Goal: Check status: Check status

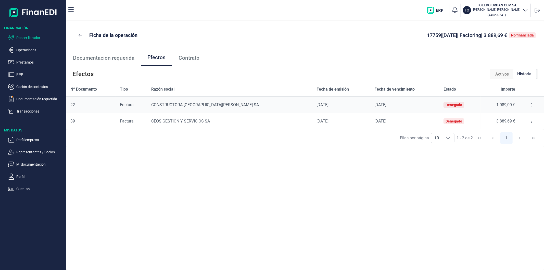
click at [32, 35] on p "Poseer librador" at bounding box center [40, 38] width 48 height 6
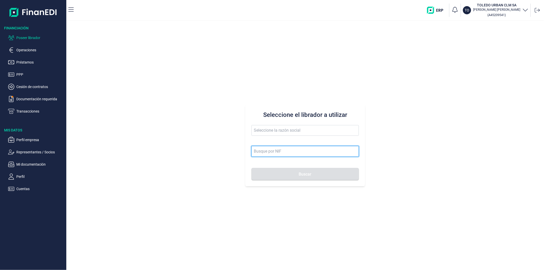
click at [294, 151] on input at bounding box center [305, 151] width 107 height 11
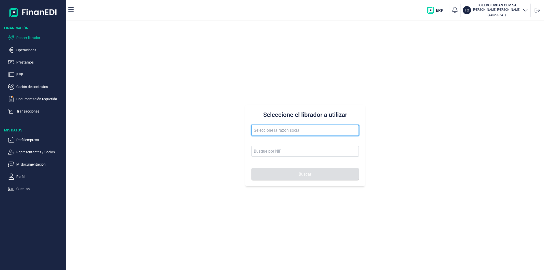
click at [285, 132] on input "text" at bounding box center [305, 130] width 107 height 11
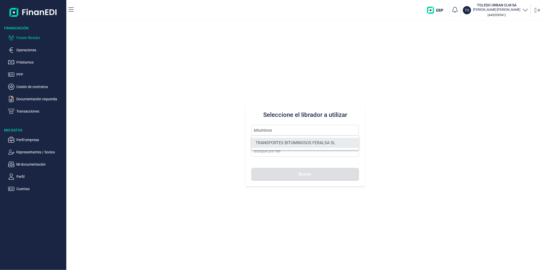
click at [291, 146] on li "TRANSPORTES BITUMINOSOS FERALSA SL" at bounding box center [305, 143] width 107 height 10
type input "TRANSPORTES BITUMINOSOS FERALSA SL"
type input "B33100736"
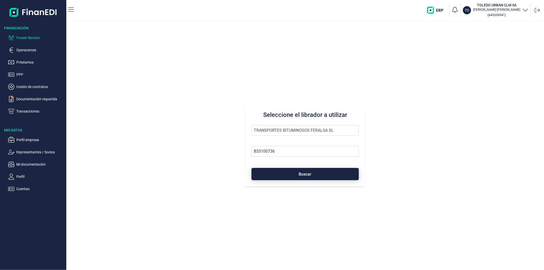
click at [294, 172] on button "Buscar" at bounding box center [305, 174] width 107 height 12
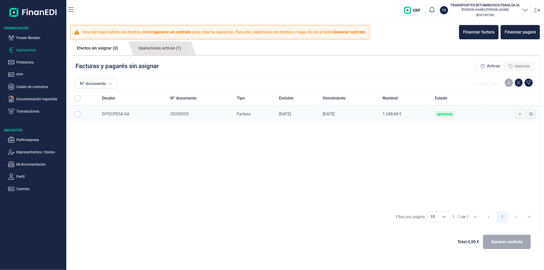
checkbox input "true"
click at [144, 50] on link "Operaciones activas (1)" at bounding box center [159, 48] width 55 height 14
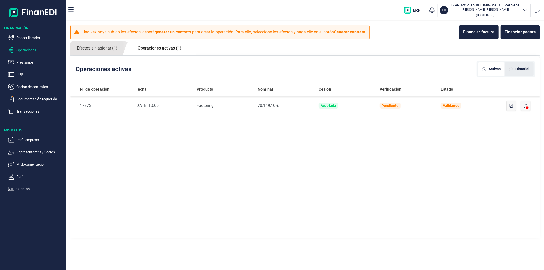
click at [519, 68] on span "Historial" at bounding box center [523, 68] width 14 height 5
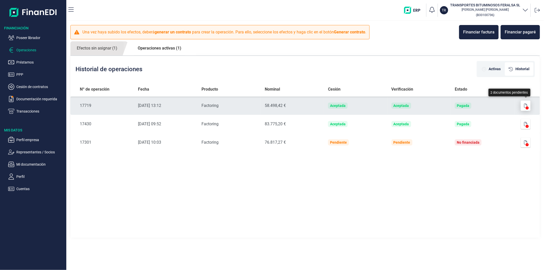
click at [524, 104] on icon "button" at bounding box center [525, 106] width 3 height 4
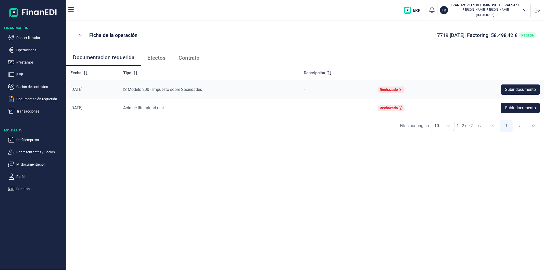
click at [158, 62] on link "Efectos" at bounding box center [156, 57] width 31 height 17
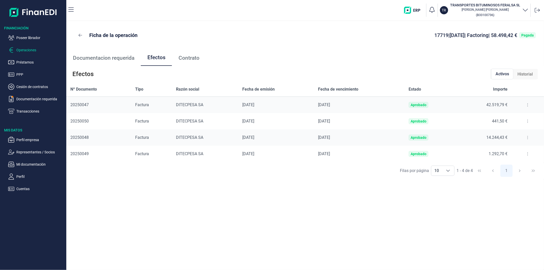
click at [31, 50] on p "Operaciones" at bounding box center [40, 50] width 48 height 6
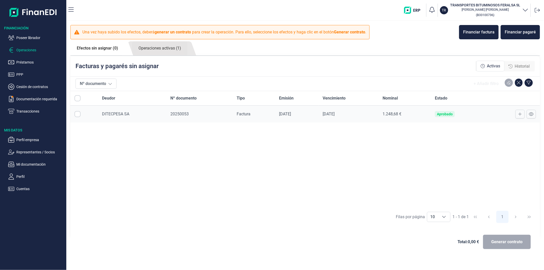
checkbox input "true"
click at [19, 109] on p "Transacciones" at bounding box center [40, 111] width 48 height 6
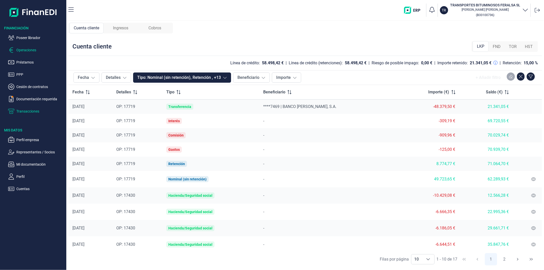
click at [20, 52] on p "Operaciones" at bounding box center [40, 50] width 48 height 6
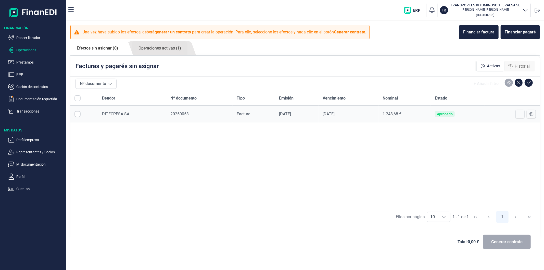
checkbox input "true"
click at [159, 51] on link "Operaciones activas (1)" at bounding box center [159, 48] width 55 height 14
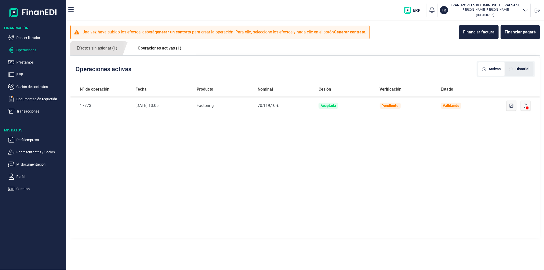
click at [524, 64] on div "Historial" at bounding box center [519, 69] width 29 height 14
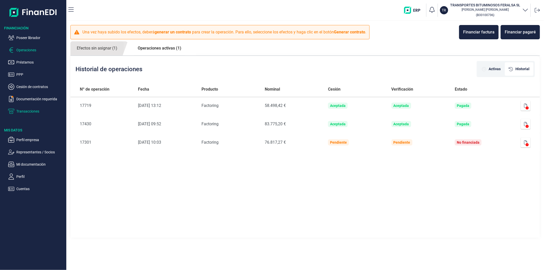
click at [29, 110] on p "Transacciones" at bounding box center [40, 111] width 48 height 6
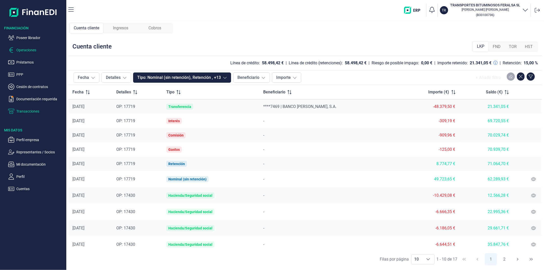
click at [30, 50] on p "Operaciones" at bounding box center [40, 50] width 48 height 6
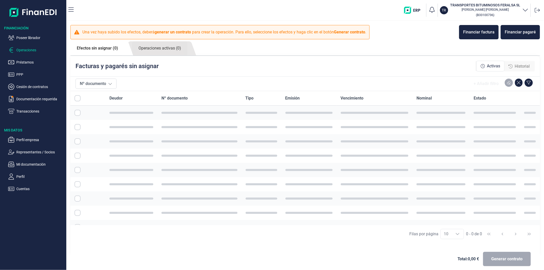
checkbox input "true"
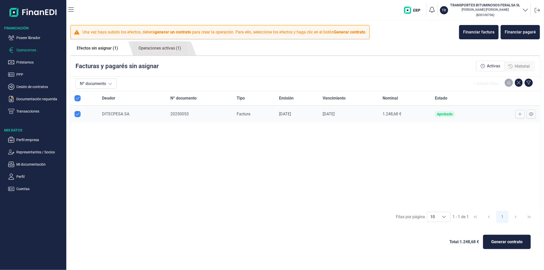
checkbox input "true"
click at [172, 49] on link "Operaciones activas (1)" at bounding box center [159, 48] width 55 height 14
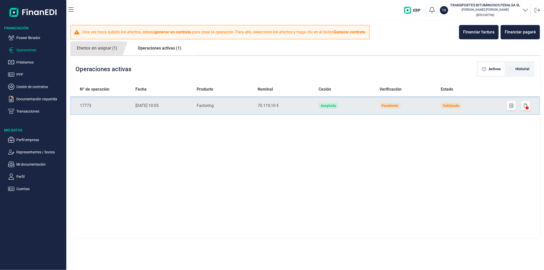
click at [295, 107] on div "70.119,10 €" at bounding box center [284, 106] width 53 height 6
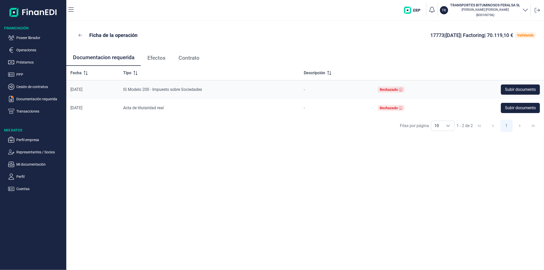
click at [164, 62] on link "Efectos" at bounding box center [156, 57] width 31 height 17
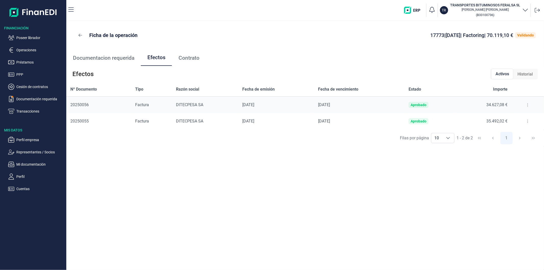
click at [190, 58] on span "Contrato" at bounding box center [189, 57] width 21 height 5
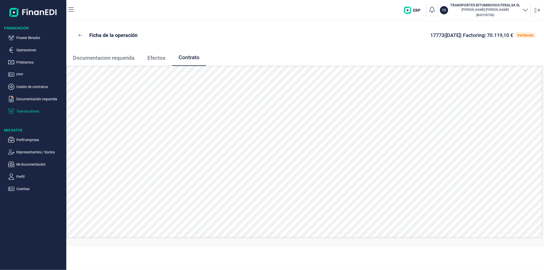
click at [24, 110] on p "Transacciones" at bounding box center [40, 111] width 48 height 6
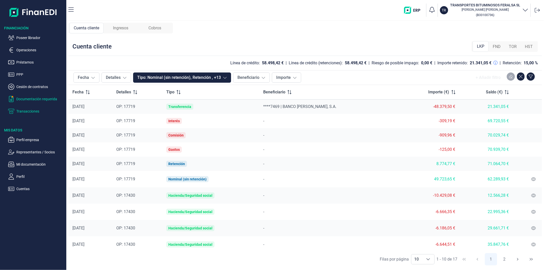
click at [40, 97] on p "Documentación requerida" at bounding box center [40, 99] width 48 height 6
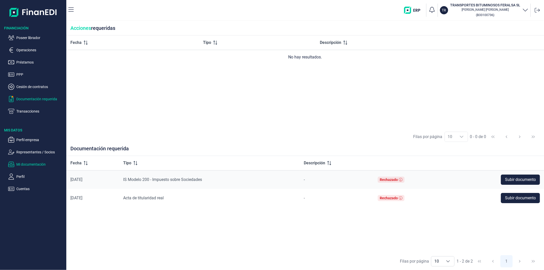
click at [41, 161] on p "Mi documentación" at bounding box center [40, 164] width 48 height 6
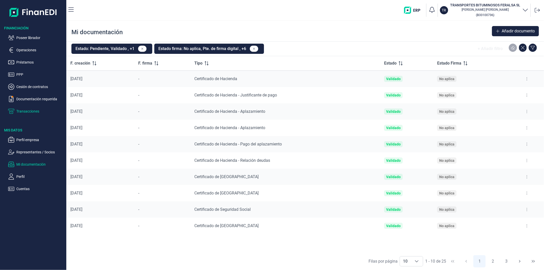
click at [27, 112] on p "Transacciones" at bounding box center [40, 111] width 48 height 6
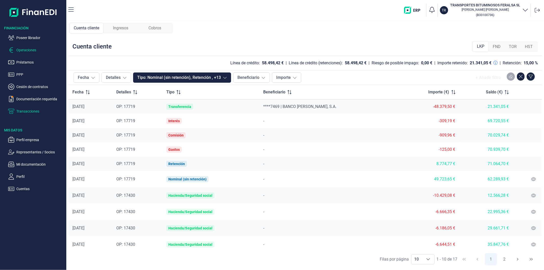
click at [24, 51] on p "Operaciones" at bounding box center [40, 50] width 48 height 6
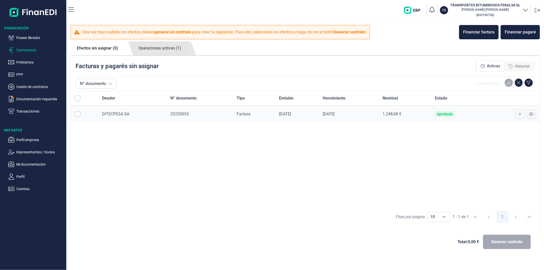
checkbox input "true"
click at [164, 47] on link "Operaciones activas (1)" at bounding box center [159, 48] width 55 height 14
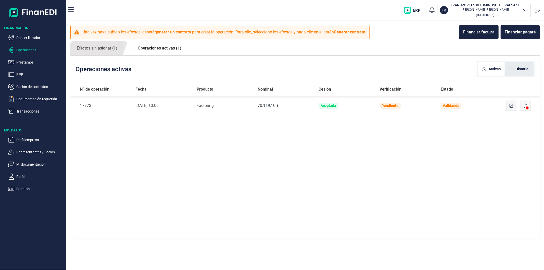
click at [521, 67] on span "Historial" at bounding box center [523, 68] width 14 height 5
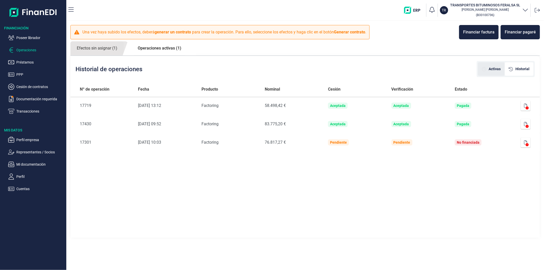
click at [488, 70] on div "Activas" at bounding box center [491, 68] width 19 height 5
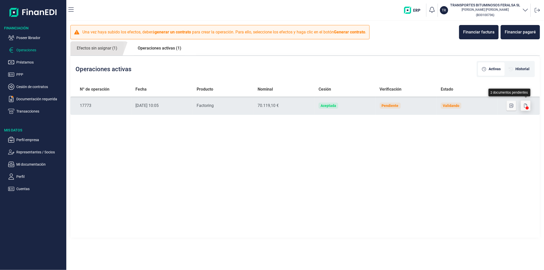
click at [525, 106] on icon "button" at bounding box center [525, 106] width 3 height 4
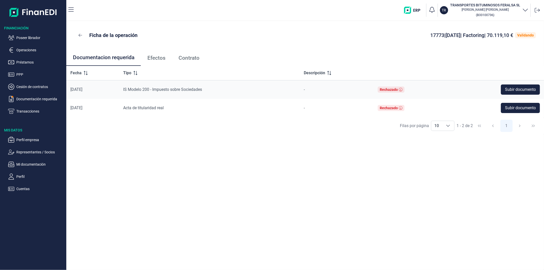
click at [154, 59] on span "Efectos" at bounding box center [156, 57] width 18 height 5
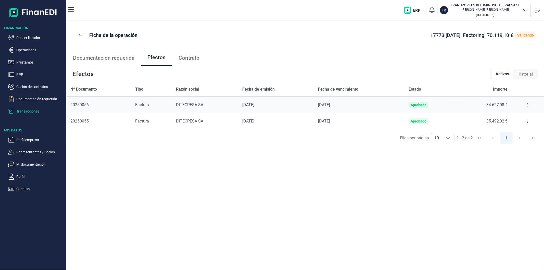
click at [28, 109] on p "Transacciones" at bounding box center [40, 111] width 48 height 6
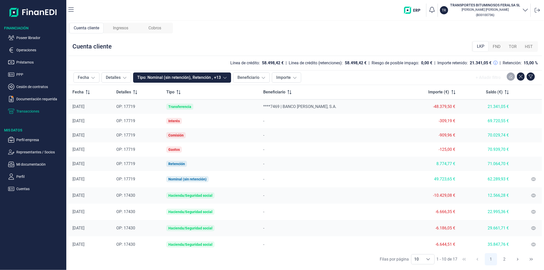
click at [117, 26] on span "Ingresos" at bounding box center [120, 28] width 15 height 6
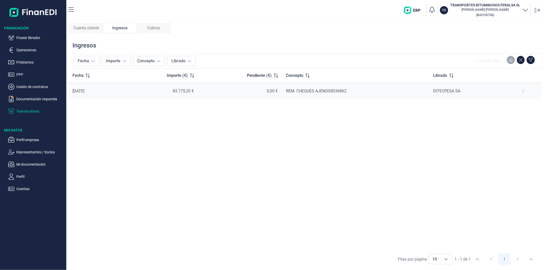
click at [155, 28] on span "Cobros" at bounding box center [153, 28] width 13 height 6
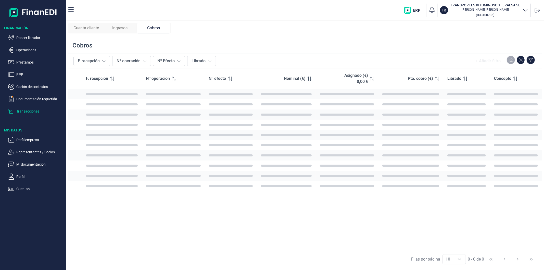
click at [86, 27] on span "Cuenta cliente" at bounding box center [86, 28] width 26 height 6
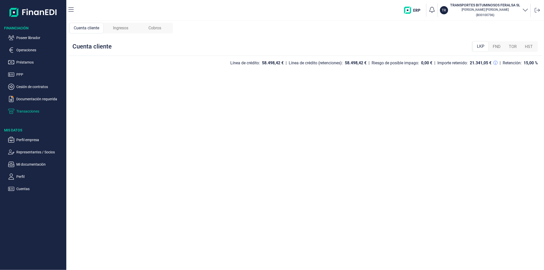
click at [218, 26] on div "Cuenta cliente Ingresos Cobros Cuenta cliente LKP FND TOR HST Línea de crédito:…" at bounding box center [305, 145] width 478 height 249
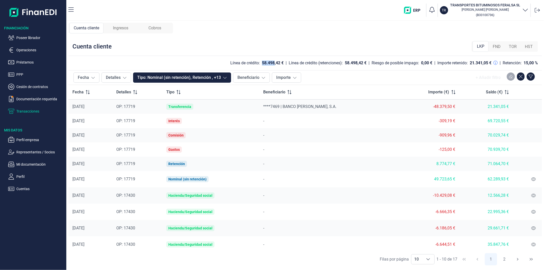
drag, startPoint x: 259, startPoint y: 60, endPoint x: 277, endPoint y: 63, distance: 17.5
click at [277, 63] on div "58.498,42 €" at bounding box center [273, 62] width 22 height 5
drag, startPoint x: 279, startPoint y: 59, endPoint x: 232, endPoint y: 62, distance: 47.5
click at [232, 62] on div "Cuenta cliente LKP FND TOR HST Línea de crédito: 58.498,42 € | Línea de crédito…" at bounding box center [305, 152] width 474 height 231
drag, startPoint x: 364, startPoint y: 62, endPoint x: 226, endPoint y: 60, distance: 137.5
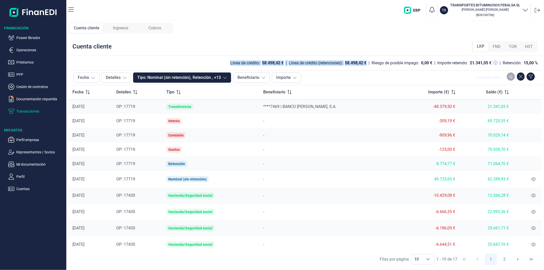
click at [226, 60] on div "Línea de crédito: 58.498,42 € | Línea de crédito (retenciones): 58.498,42 € | R…" at bounding box center [303, 63] width 470 height 6
drag, startPoint x: 539, startPoint y: 62, endPoint x: 223, endPoint y: 60, distance: 316.6
click at [223, 60] on div "Cuenta cliente LKP FND TOR HST Línea de crédito: 58.498,42 € | Línea de crédito…" at bounding box center [305, 152] width 474 height 231
click at [227, 39] on div "Cuenta cliente LKP FND TOR HST" at bounding box center [305, 46] width 474 height 19
drag, startPoint x: 225, startPoint y: 62, endPoint x: 536, endPoint y: 63, distance: 311.0
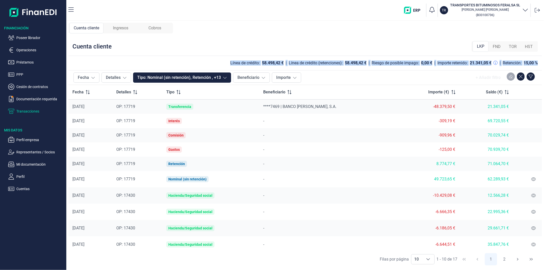
click at [538, 63] on div "Línea de crédito: 58.498,42 € | Línea de crédito (retenciones): 58.498,42 € | R…" at bounding box center [303, 63] width 470 height 6
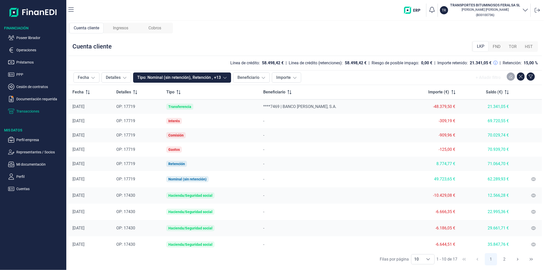
click at [265, 34] on div "Cuenta cliente Ingresos Cobros Cuenta cliente LKP FND TOR HST Línea de crédito:…" at bounding box center [305, 145] width 478 height 249
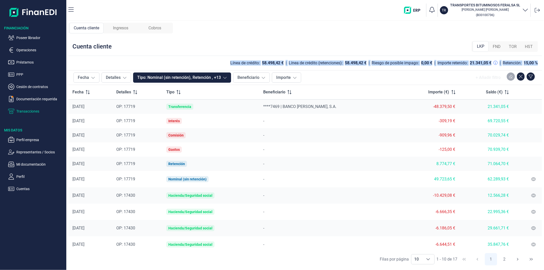
drag, startPoint x: 226, startPoint y: 60, endPoint x: 542, endPoint y: 67, distance: 316.1
click at [542, 67] on div "Cuenta cliente LKP FND TOR HST Línea de crédito: 58.498,42 € | Línea de crédito…" at bounding box center [305, 152] width 474 height 231
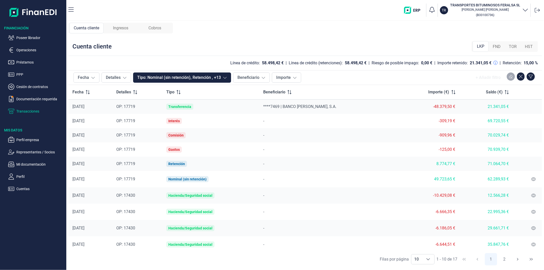
click at [422, 43] on div "Cuenta cliente LKP FND TOR HST" at bounding box center [305, 46] width 474 height 19
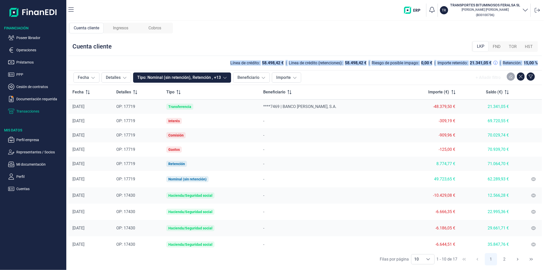
drag, startPoint x: 542, startPoint y: 62, endPoint x: 226, endPoint y: 60, distance: 316.8
click at [226, 60] on div "Cuenta cliente Ingresos Cobros Cuenta cliente LKP FND TOR HST Línea de crédito:…" at bounding box center [305, 145] width 478 height 249
click at [35, 50] on p "Operaciones" at bounding box center [40, 50] width 48 height 6
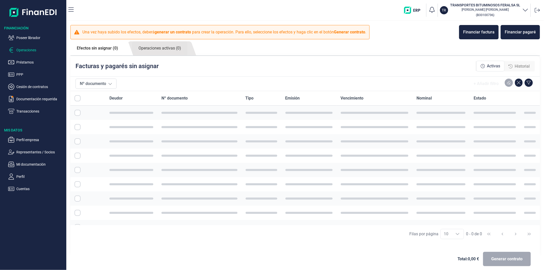
checkbox input "true"
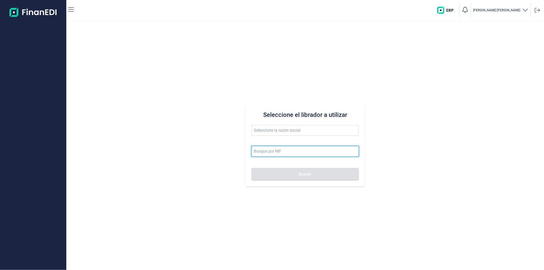
drag, startPoint x: 0, startPoint y: 0, endPoint x: 272, endPoint y: 152, distance: 311.5
click at [272, 152] on input at bounding box center [305, 151] width 107 height 11
click at [275, 148] on input at bounding box center [305, 151] width 107 height 11
click at [266, 154] on input at bounding box center [305, 151] width 107 height 11
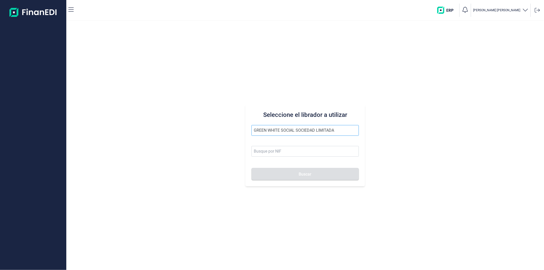
drag, startPoint x: 344, startPoint y: 130, endPoint x: 301, endPoint y: 129, distance: 43.4
click at [301, 129] on input "GREEN WHITE SOCIAL SOCIEDAD LIMITADA" at bounding box center [305, 130] width 107 height 11
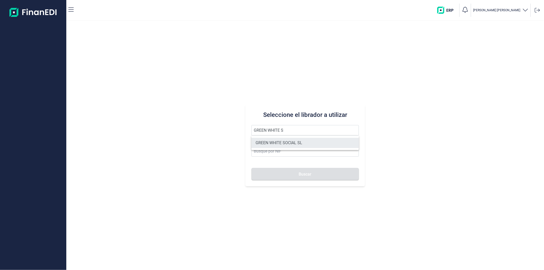
click at [299, 143] on li "GREEN WHITE SOCIAL SL" at bounding box center [305, 143] width 107 height 10
type input "GREEN WHITE SOCIAL SL"
type input "B09842113"
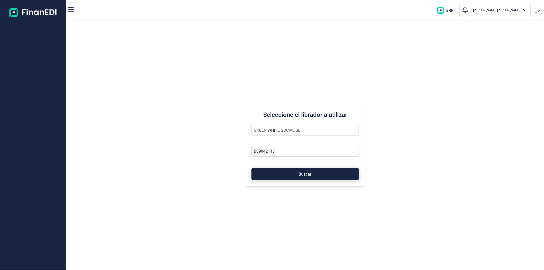
click at [296, 171] on button "Buscar" at bounding box center [305, 174] width 107 height 12
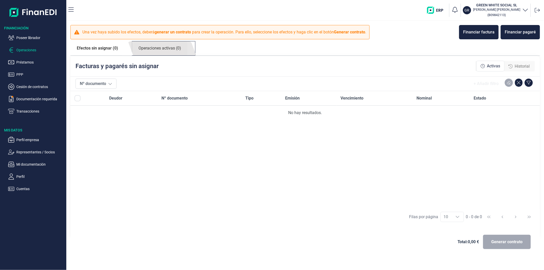
click at [162, 48] on link "Operaciones activas (0)" at bounding box center [159, 48] width 55 height 14
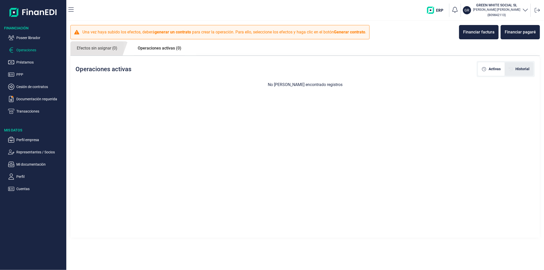
click at [514, 72] on div "Historial" at bounding box center [519, 69] width 29 height 14
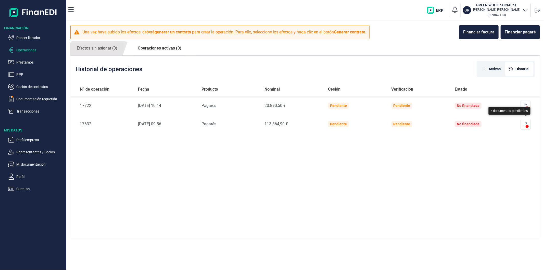
click at [525, 124] on button "button" at bounding box center [526, 124] width 10 height 10
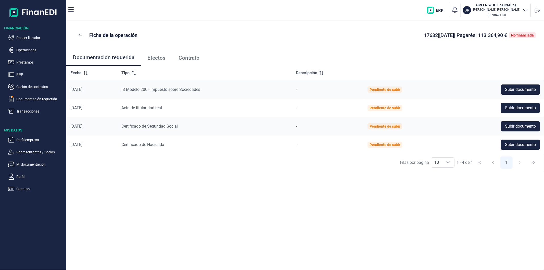
click at [156, 58] on span "Efectos" at bounding box center [156, 57] width 18 height 5
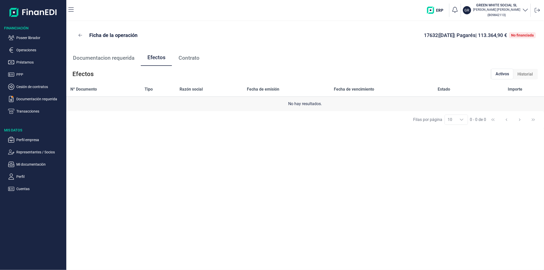
click at [519, 71] on span "Historial" at bounding box center [525, 74] width 15 height 6
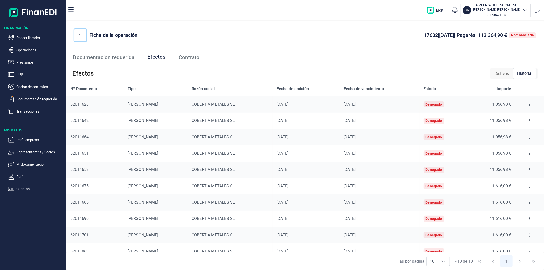
click at [78, 37] on button at bounding box center [80, 35] width 12 height 12
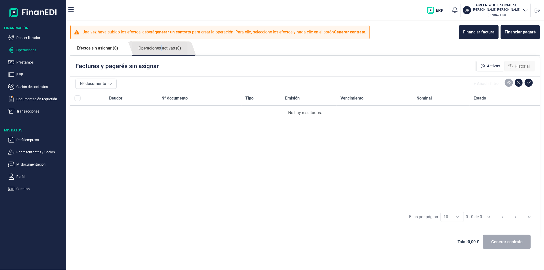
click at [163, 49] on link "Operaciones activas (0)" at bounding box center [159, 48] width 55 height 14
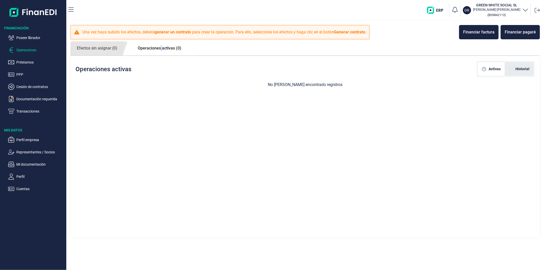
click at [515, 65] on div "Historial" at bounding box center [519, 69] width 29 height 14
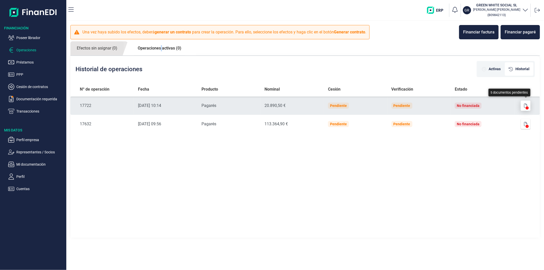
click at [527, 104] on icon "button" at bounding box center [525, 106] width 3 height 4
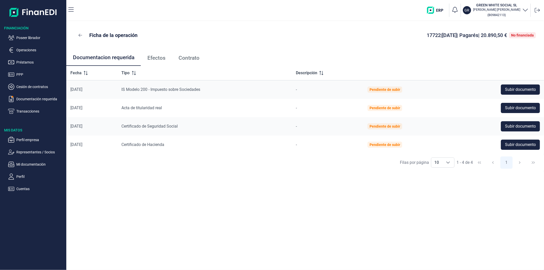
click at [152, 58] on span "Efectos" at bounding box center [156, 57] width 18 height 5
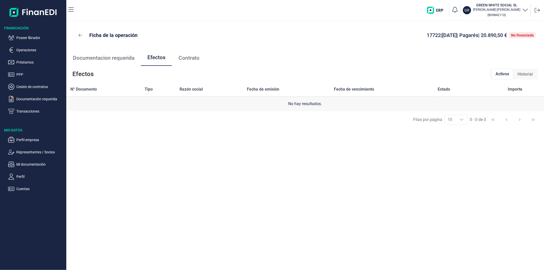
click at [527, 72] on span "Historial" at bounding box center [525, 74] width 15 height 6
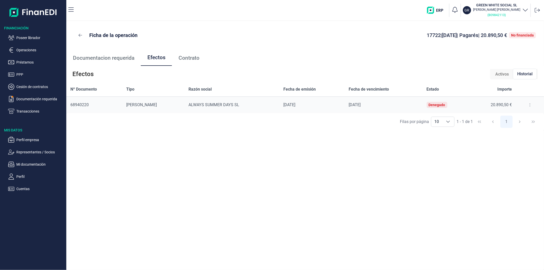
click at [502, 14] on small "( B09842113 )" at bounding box center [497, 15] width 18 height 4
